Goal: Find specific page/section: Find specific page/section

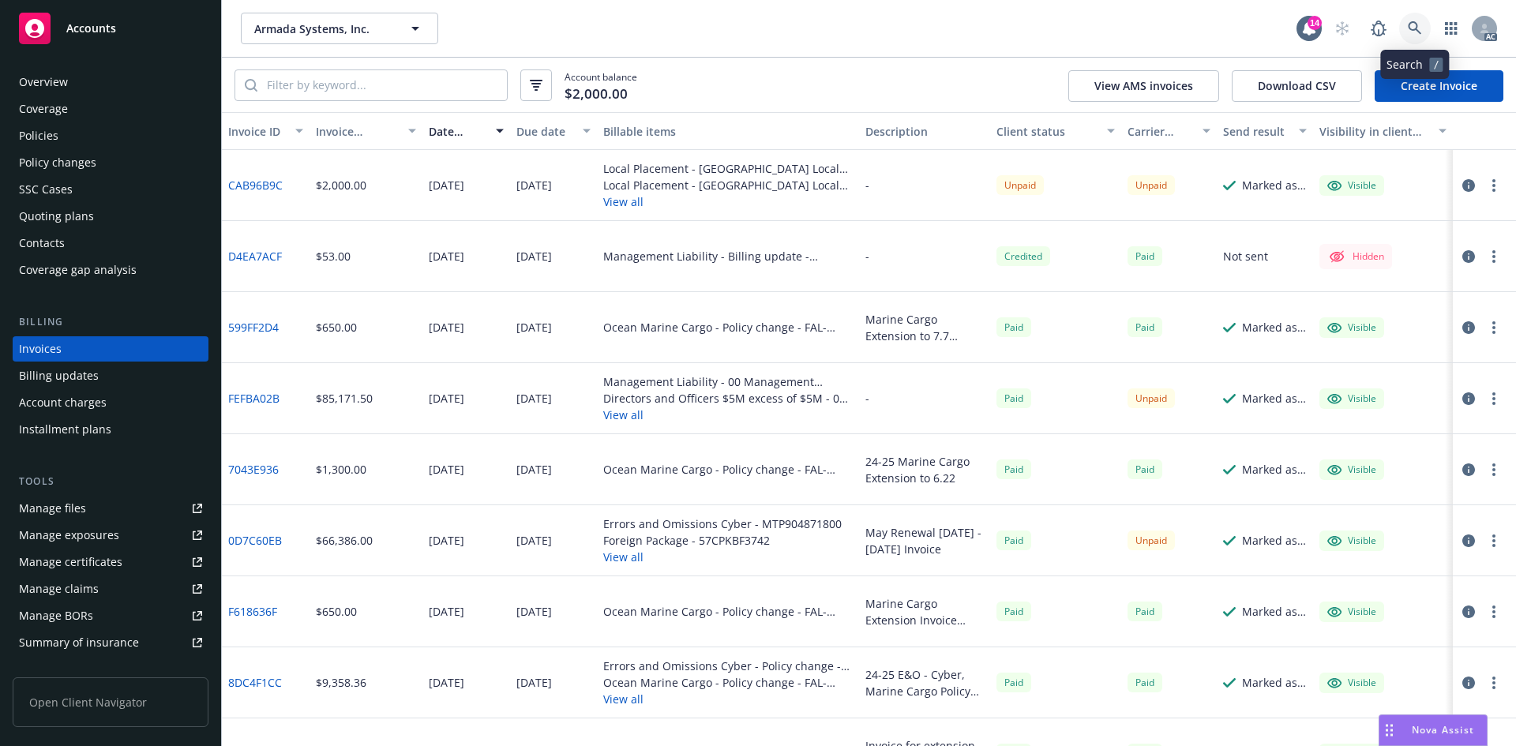
click at [1403, 25] on link at bounding box center [1415, 29] width 32 height 32
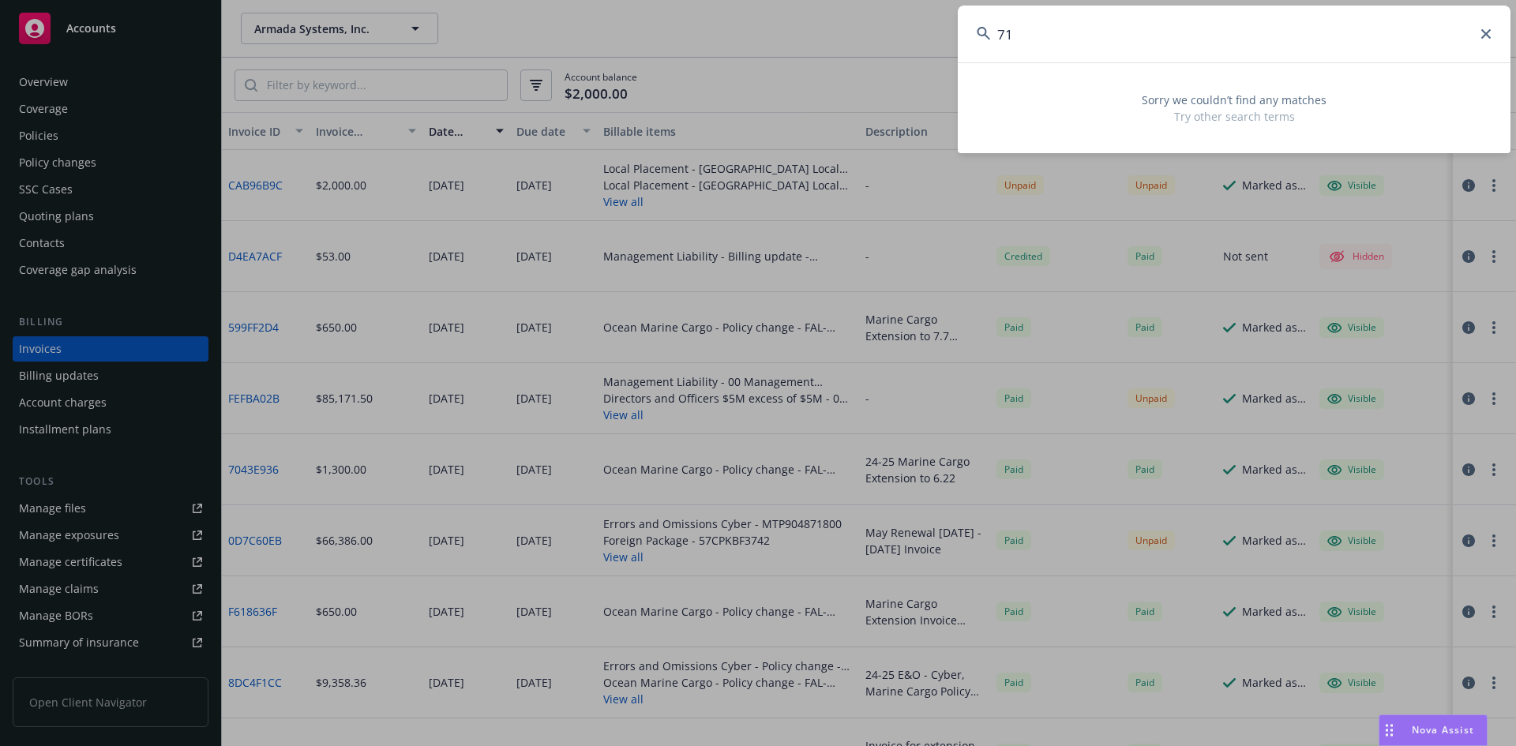
type input "7"
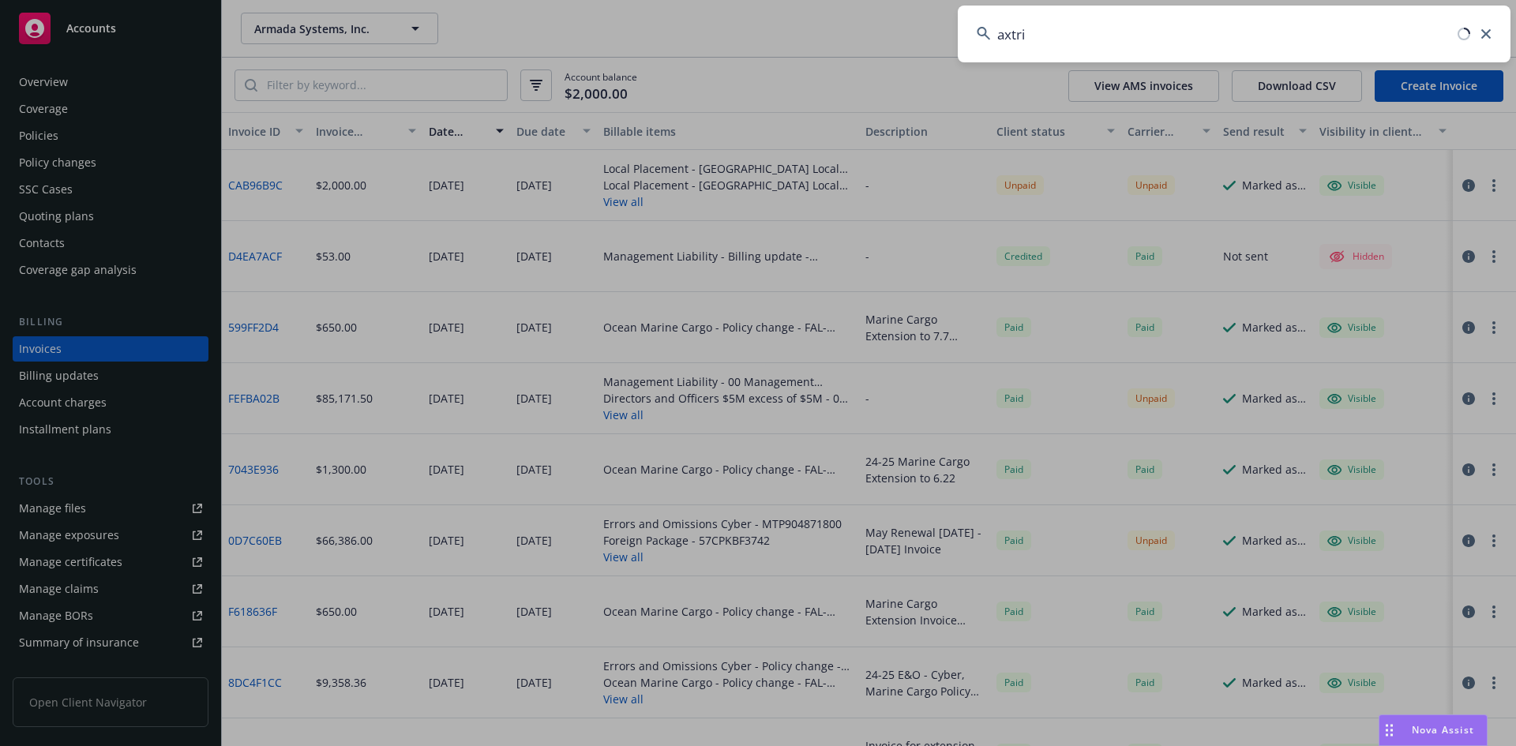
type input "axtria"
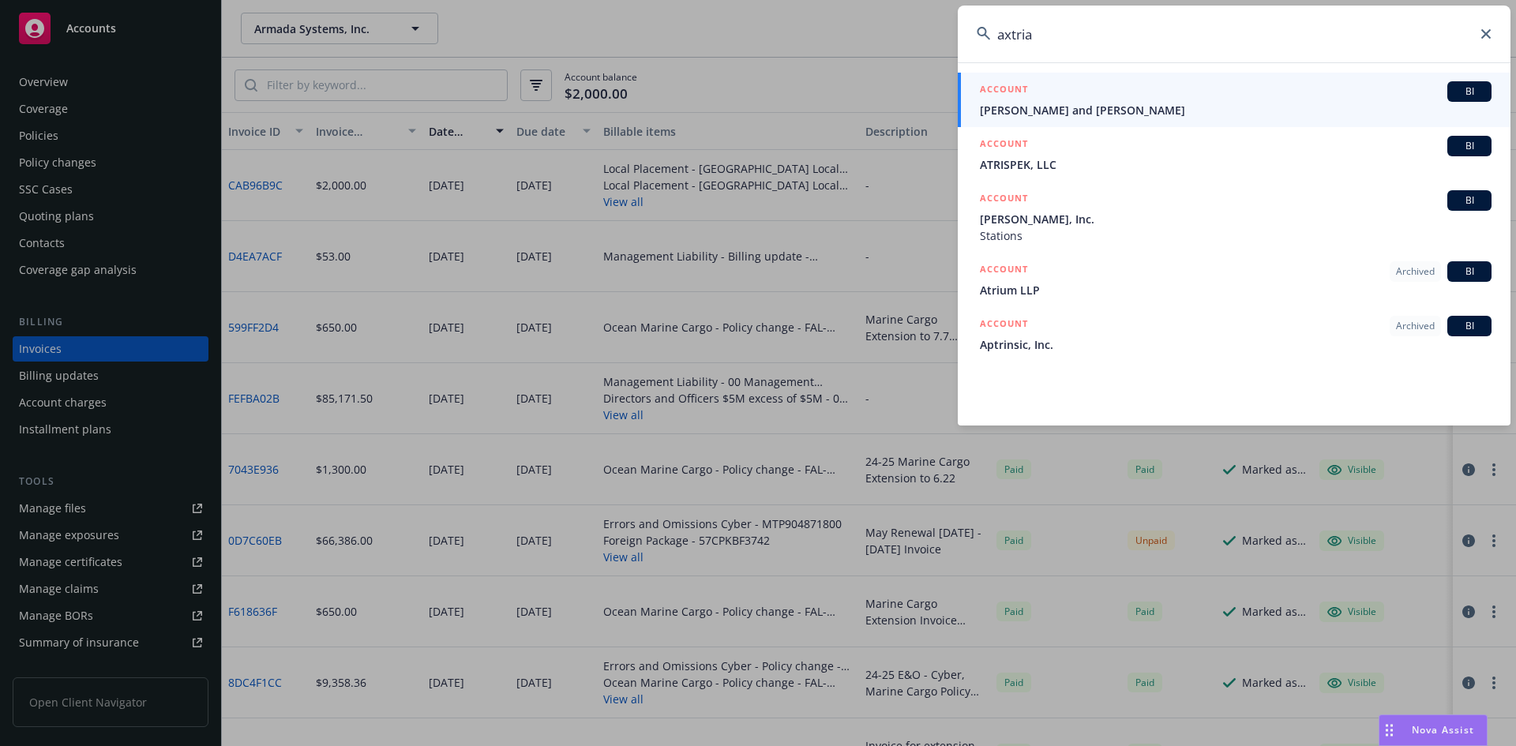
click at [1206, 58] on input "axtria" at bounding box center [1234, 34] width 553 height 57
